Goal: Task Accomplishment & Management: Manage account settings

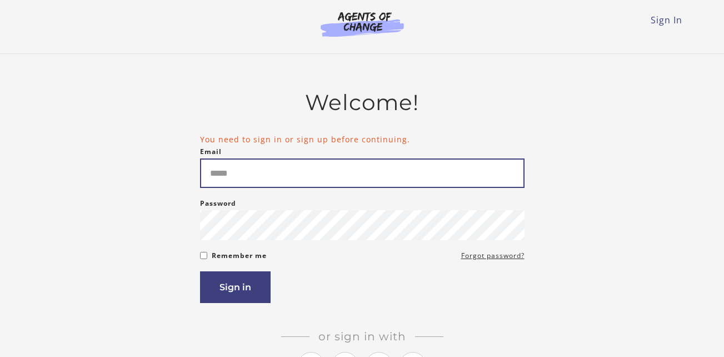
type input "**********"
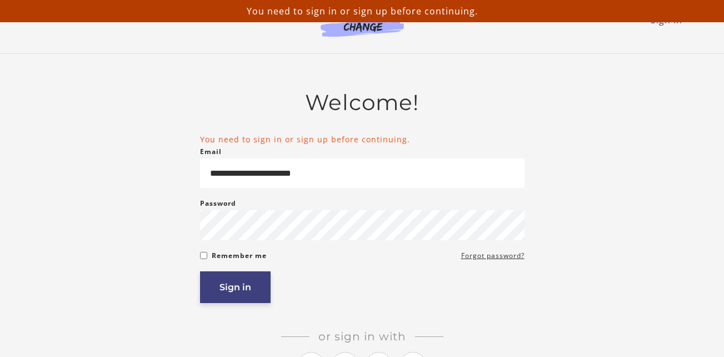
click at [243, 282] on button "Sign in" at bounding box center [235, 287] width 71 height 32
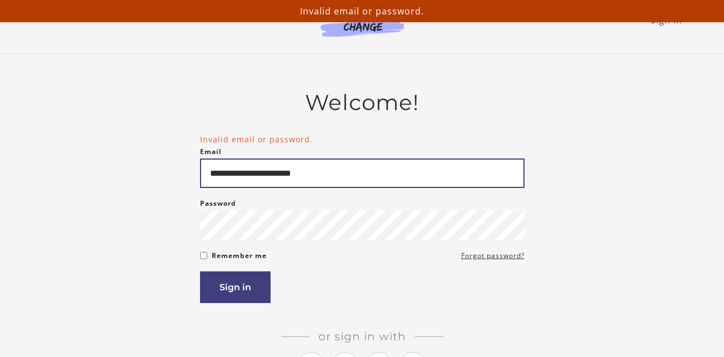
click at [328, 180] on input "**********" at bounding box center [362, 172] width 325 height 29
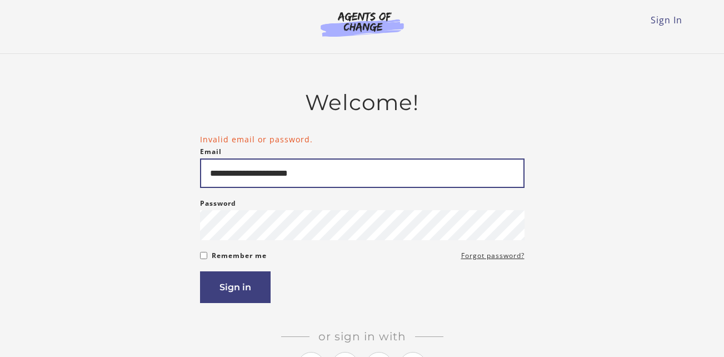
type input "**********"
